Goal: Task Accomplishment & Management: Manage account settings

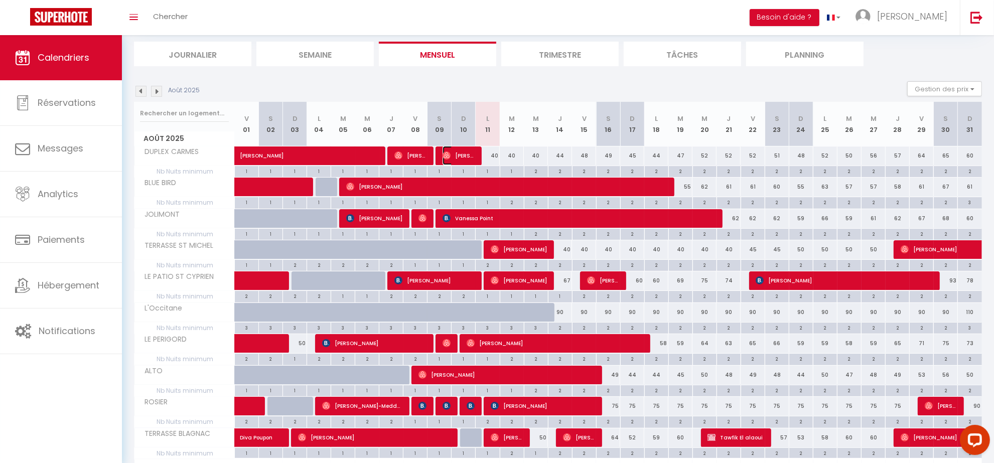
click at [469, 159] on span "[PERSON_NAME]" at bounding box center [458, 155] width 32 height 19
select select "OK"
select select "0"
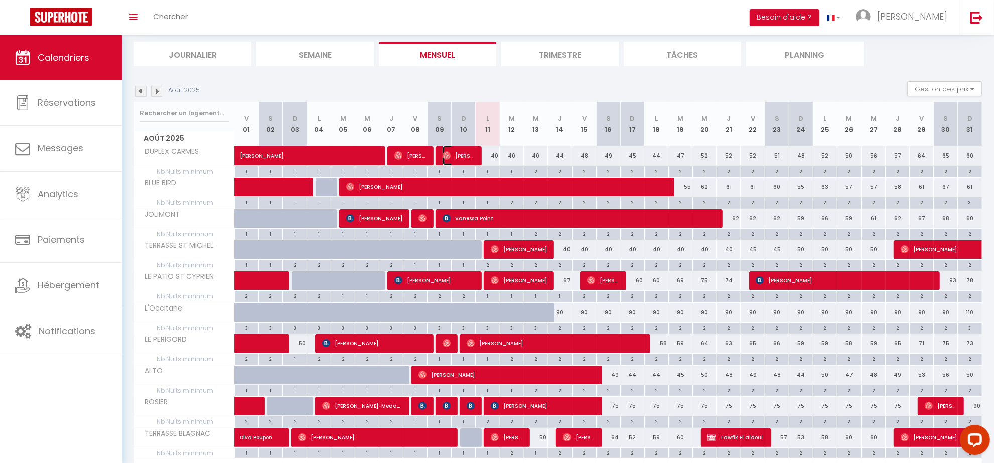
select select "1"
select select
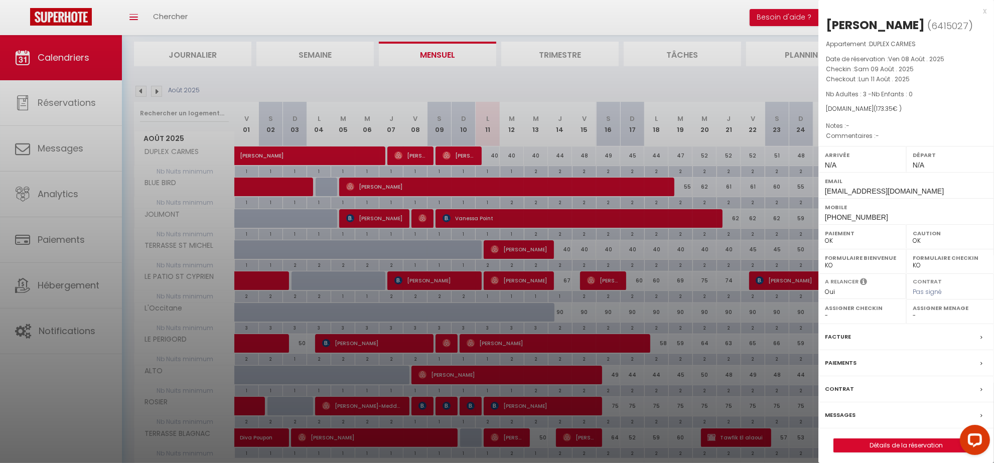
click at [983, 11] on div "x" at bounding box center [902, 11] width 168 height 12
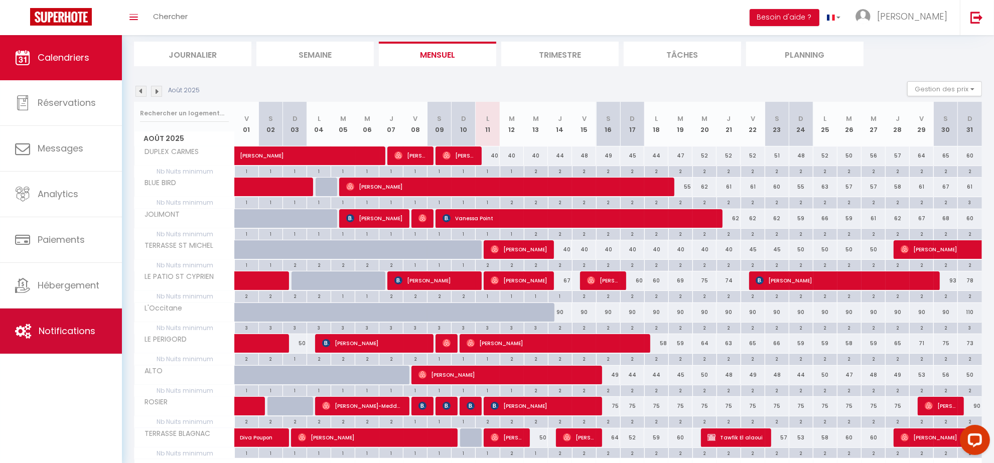
click at [100, 334] on link "Notifications" at bounding box center [61, 330] width 122 height 45
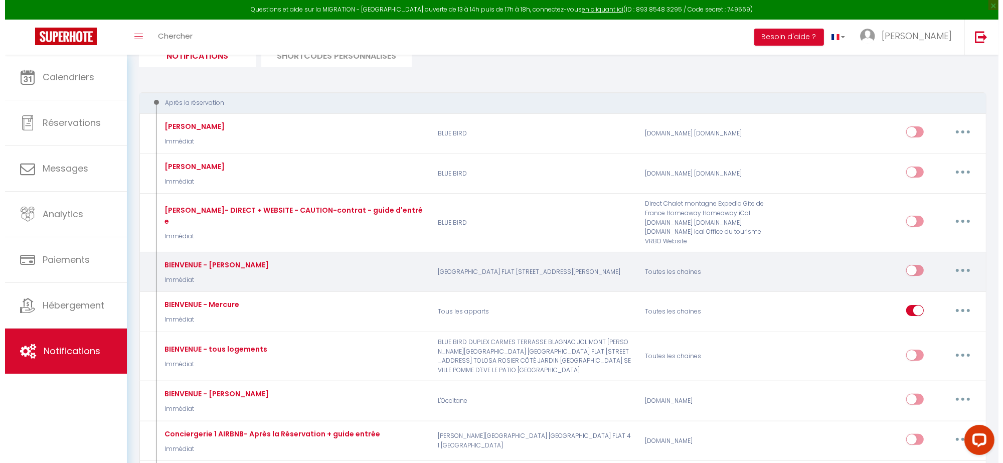
scroll to position [125, 0]
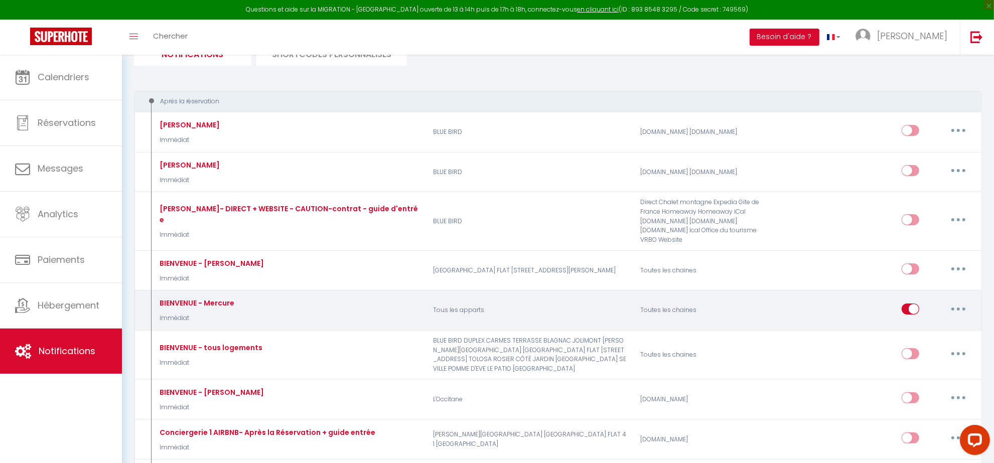
click at [955, 306] on button "button" at bounding box center [958, 309] width 28 height 16
click at [922, 327] on link "Editer" at bounding box center [932, 331] width 74 height 17
type input "BIENVENUE - Mercure"
select select "Immédiat"
select select "if_booking_is_paid"
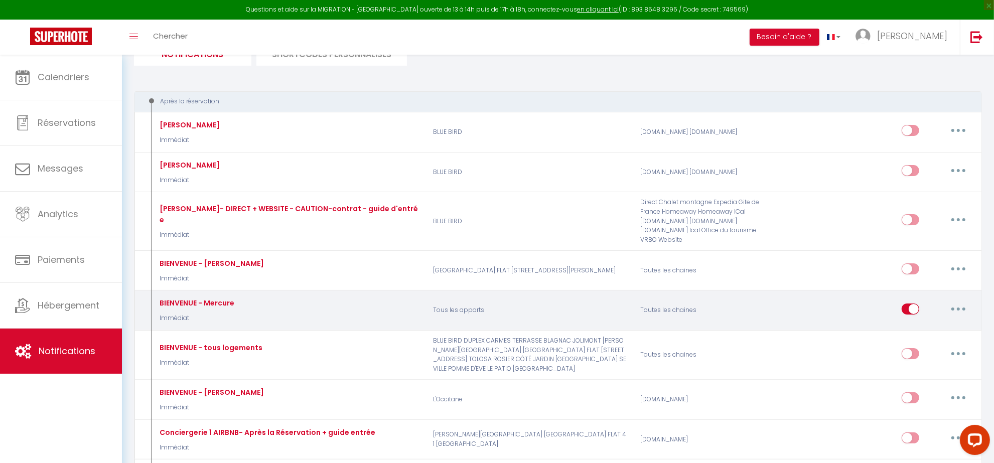
checkbox input "true"
checkbox input "false"
radio input "true"
type input "BIENVENUE au [RENTAL:NAME]"
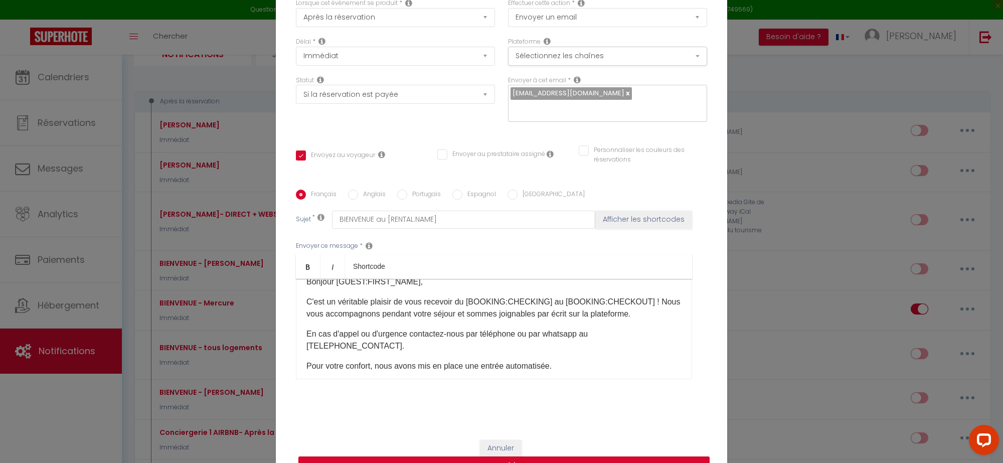
scroll to position [0, 0]
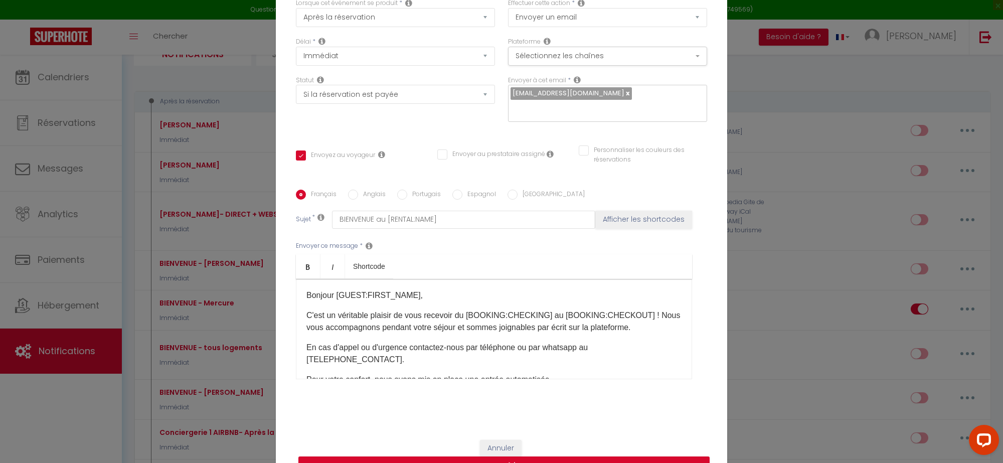
click at [430, 358] on p "En cas d'appel ou d'urgence contactez-nous ​par téléphone ou par whatsapp au [T…" at bounding box center [493, 354] width 375 height 24
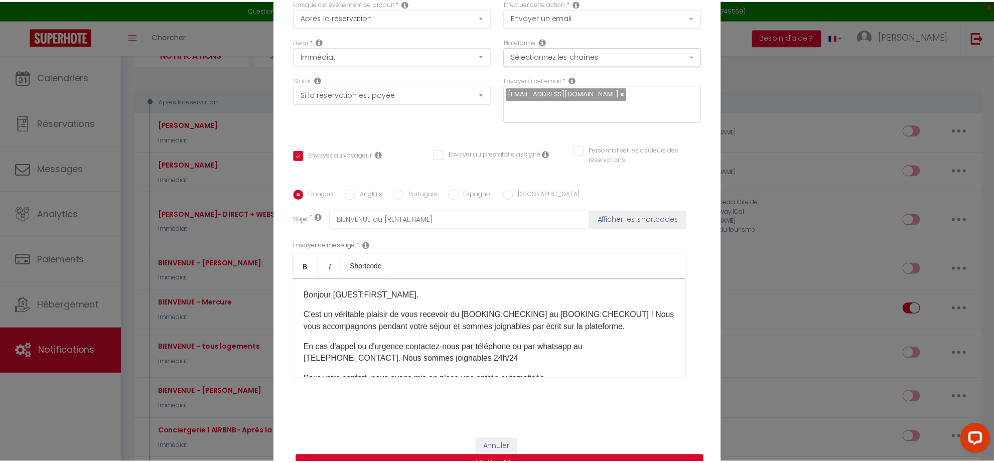
scroll to position [78, 0]
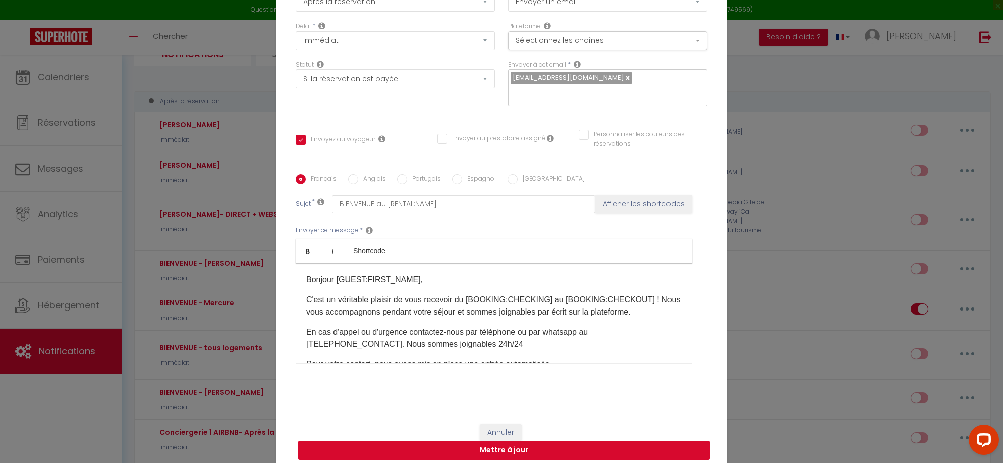
click at [490, 441] on button "Mettre à jour" at bounding box center [503, 450] width 411 height 19
checkbox input "true"
checkbox input "false"
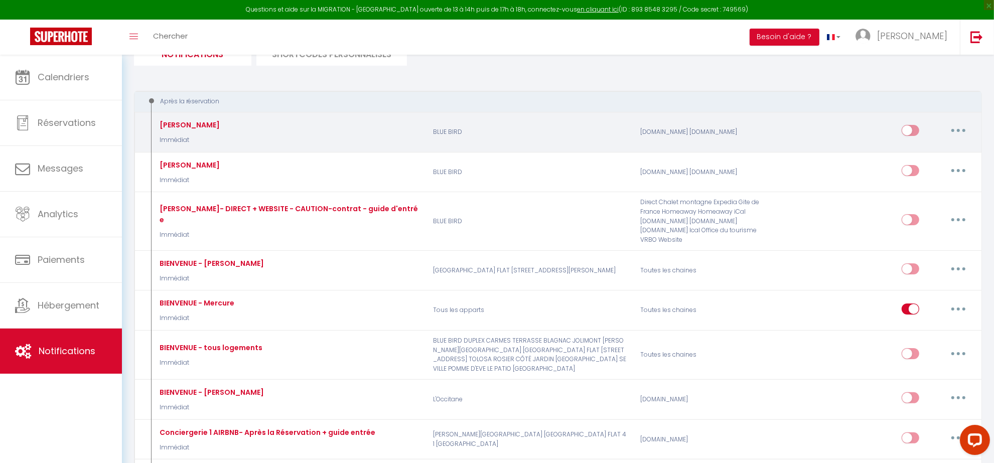
scroll to position [0, 0]
